Goal: Navigation & Orientation: Find specific page/section

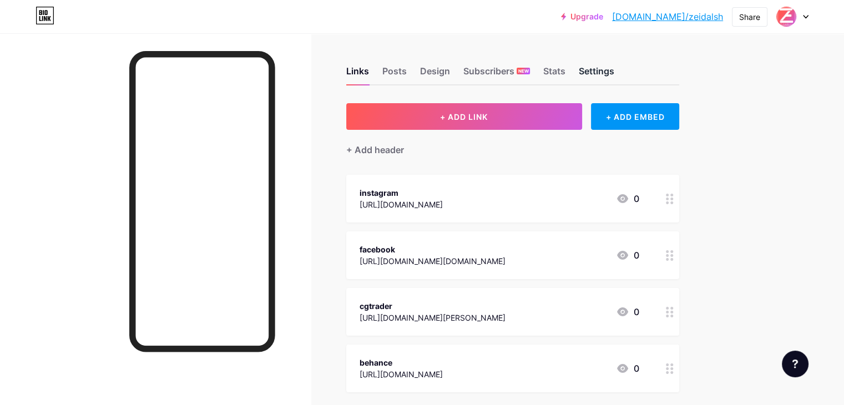
click at [614, 70] on div "Settings" at bounding box center [597, 74] width 36 height 20
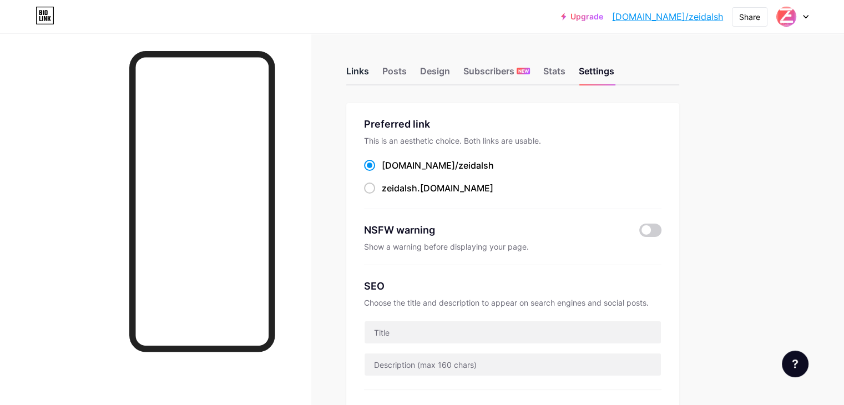
click at [369, 70] on div "Links" at bounding box center [357, 74] width 23 height 20
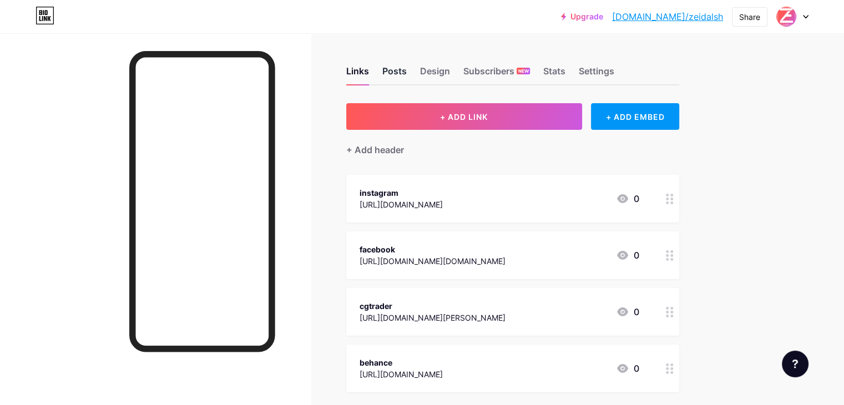
click at [407, 68] on div "Posts" at bounding box center [394, 74] width 24 height 20
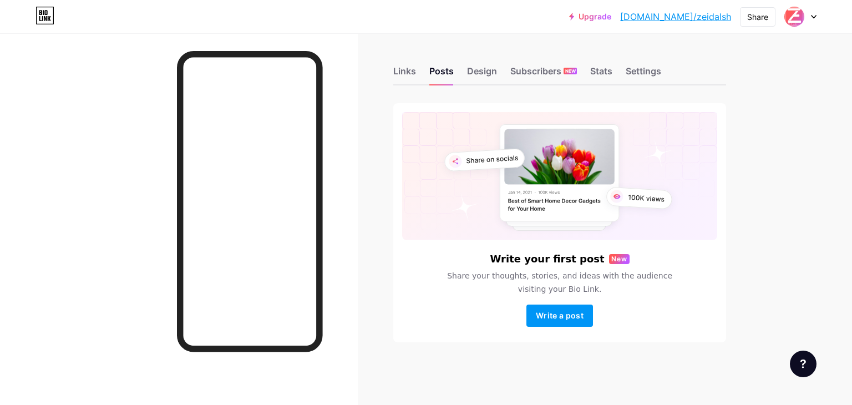
click at [501, 65] on div "Links Posts Design Subscribers NEW Stats Settings" at bounding box center [559, 66] width 333 height 39
click at [493, 72] on div "Design" at bounding box center [482, 74] width 30 height 20
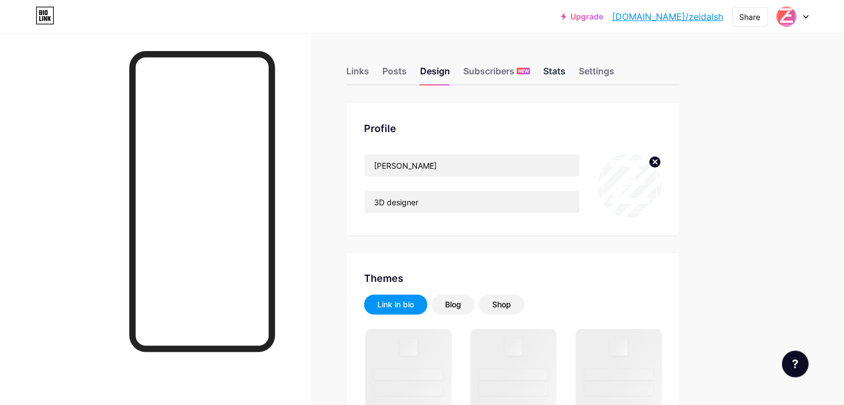
click at [566, 73] on div "Stats" at bounding box center [554, 74] width 22 height 20
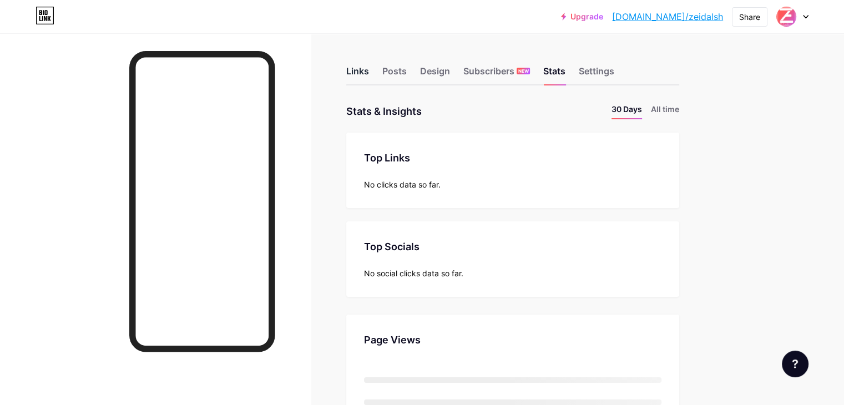
click at [369, 65] on div "Links" at bounding box center [357, 74] width 23 height 20
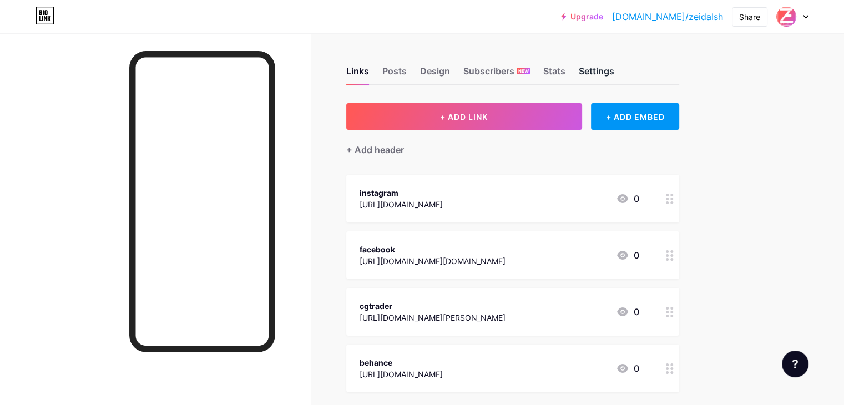
click at [614, 69] on div "Settings" at bounding box center [597, 74] width 36 height 20
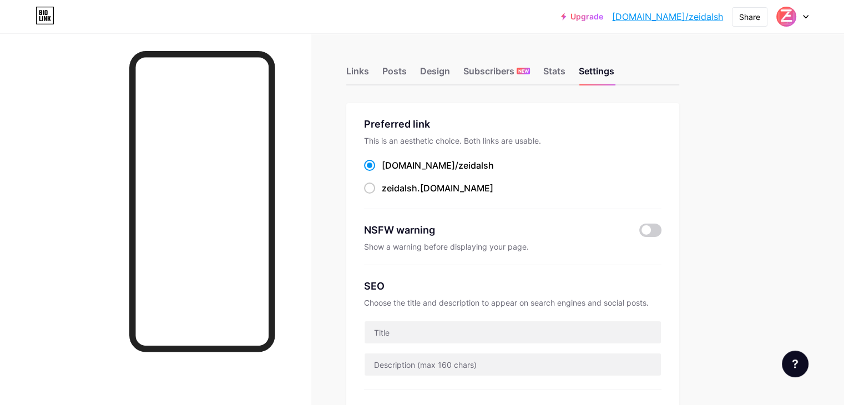
click at [784, 11] on img at bounding box center [787, 17] width 18 height 18
click at [369, 73] on div "Links" at bounding box center [357, 74] width 23 height 20
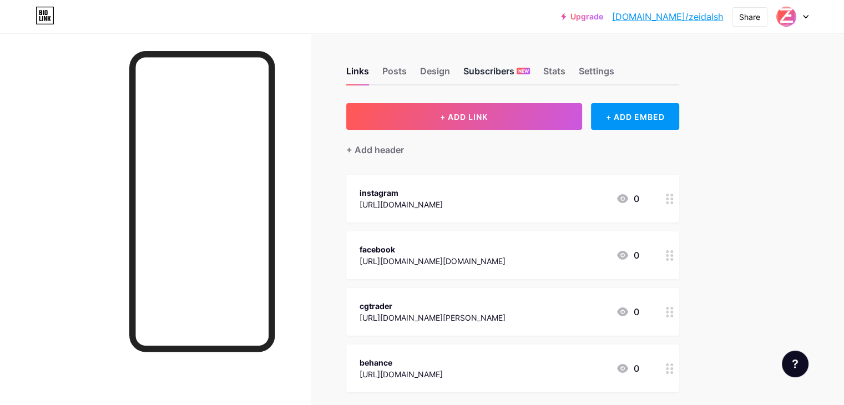
click at [530, 69] on div "NEW" at bounding box center [523, 71] width 13 height 7
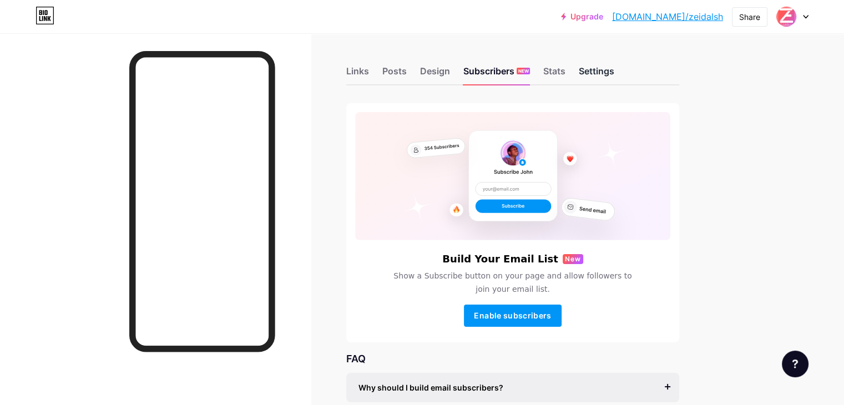
click at [614, 67] on div "Settings" at bounding box center [597, 74] width 36 height 20
